Goal: Transaction & Acquisition: Purchase product/service

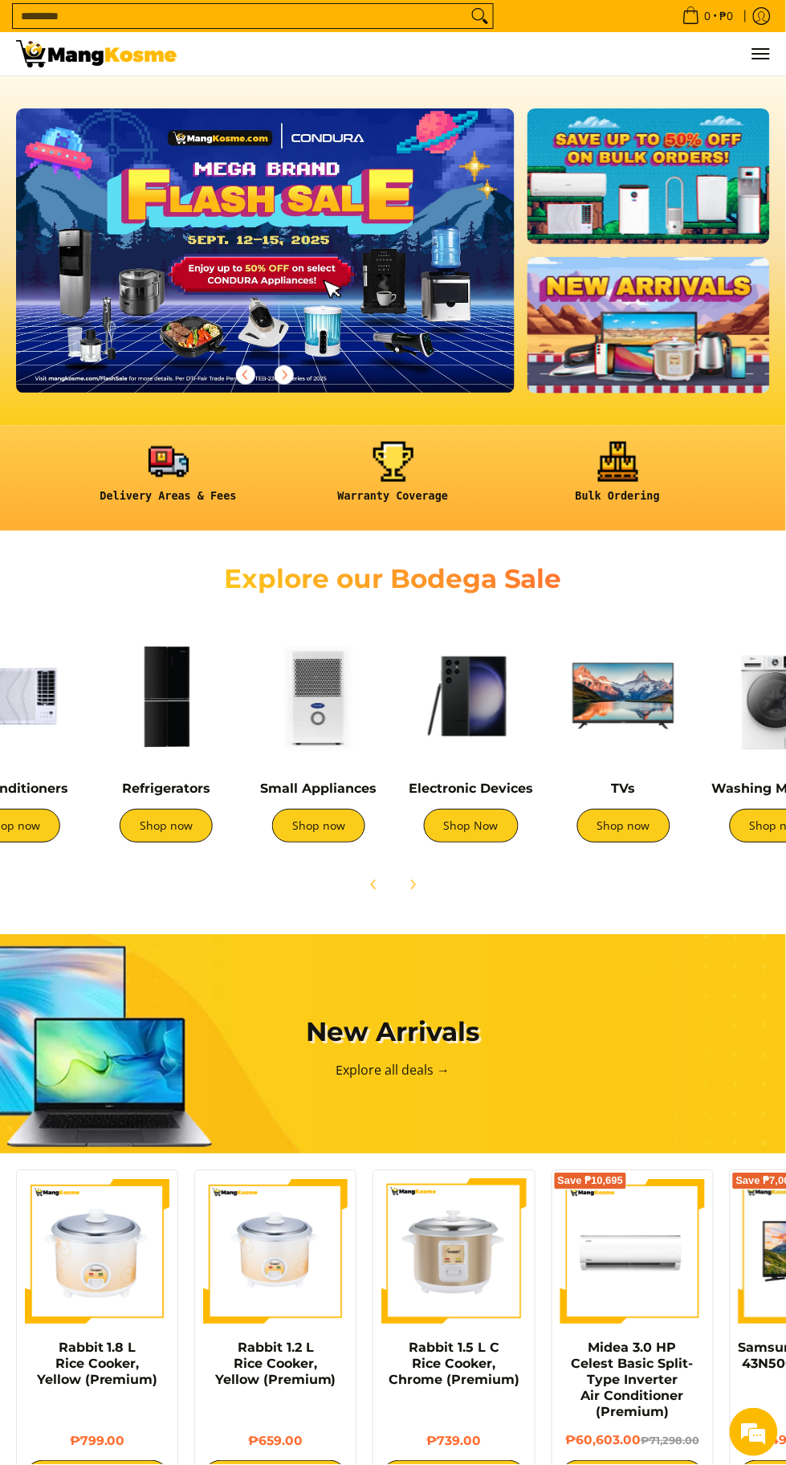
scroll to position [0, 65]
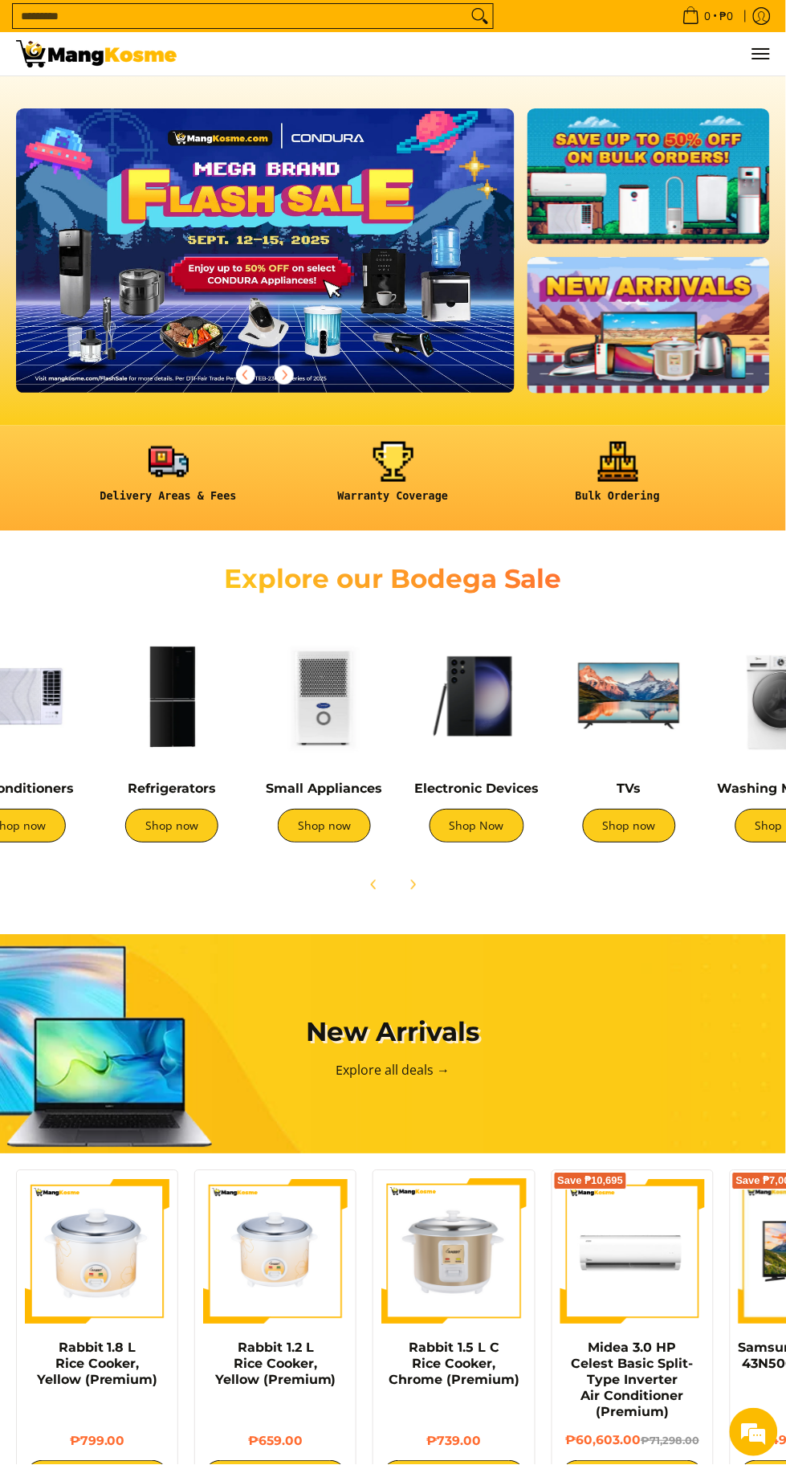
click at [353, 829] on link "Shop now" at bounding box center [324, 827] width 93 height 34
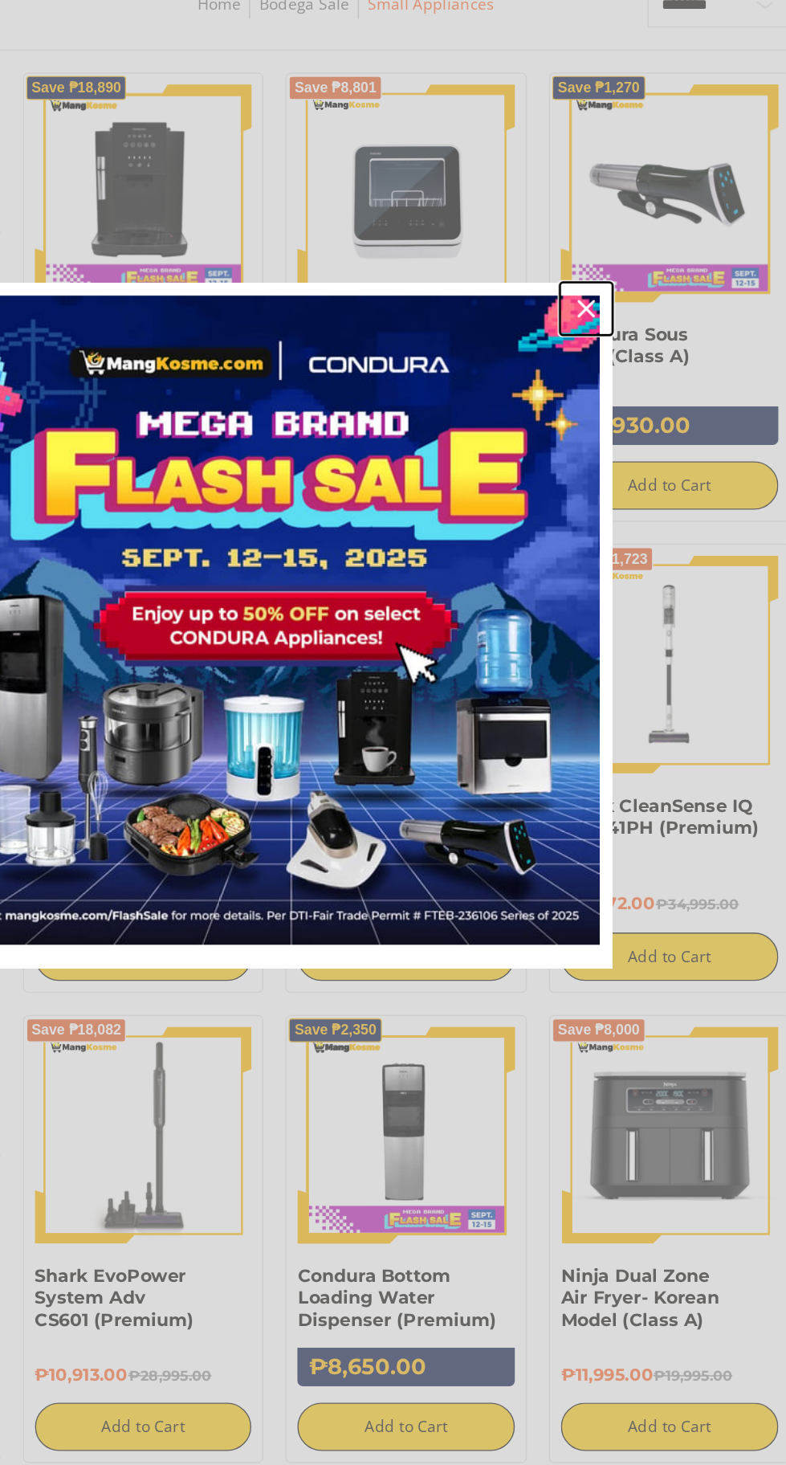
click at [621, 500] on icon "close icon" at bounding box center [620, 501] width 13 height 13
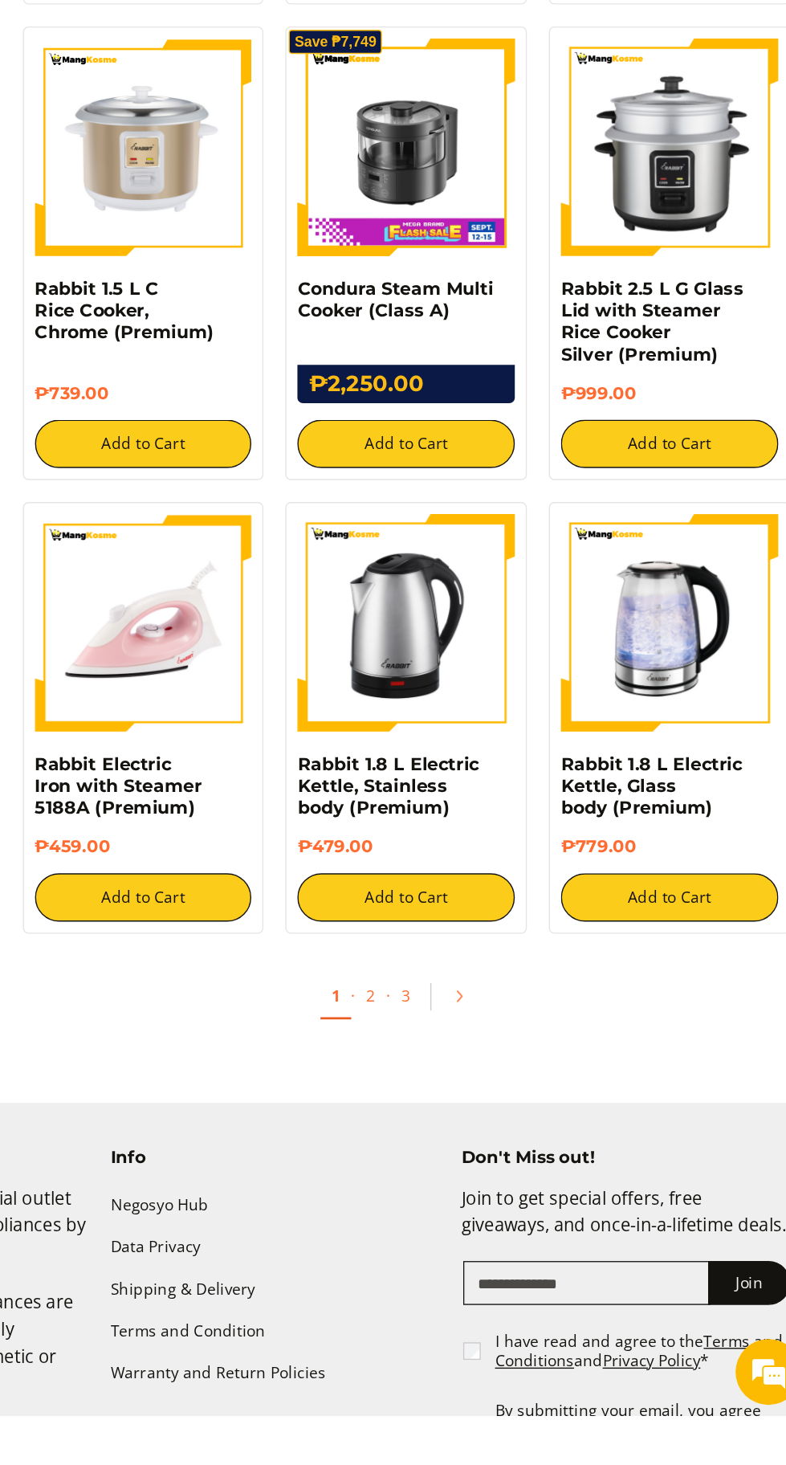
scroll to position [1957, 0]
